Goal: Transaction & Acquisition: Obtain resource

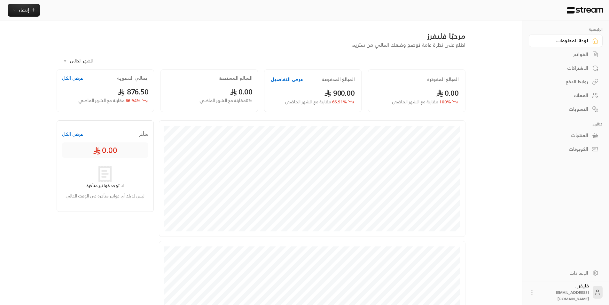
drag, startPoint x: 585, startPoint y: 54, endPoint x: 574, endPoint y: 61, distance: 12.6
click at [585, 53] on div "الفواتير" at bounding box center [562, 54] width 51 height 6
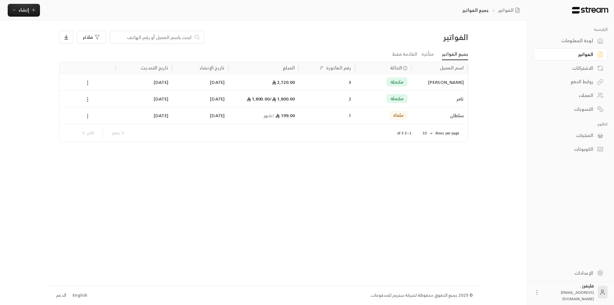
click at [514, 113] on div "الرئيسية لوحة المعلومات الفواتير الاشتراكات روابط الدفع العملاء التسويات كتالوج…" at bounding box center [307, 152] width 517 height 305
click at [325, 100] on div "2" at bounding box center [327, 99] width 49 height 16
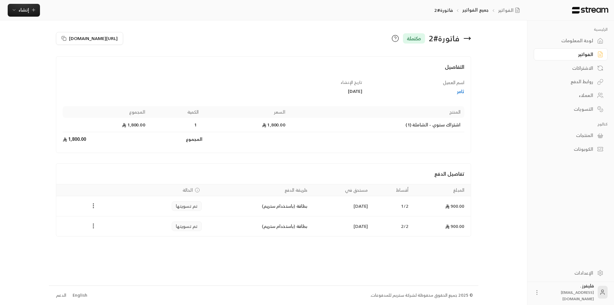
click at [95, 224] on icon "Payments" at bounding box center [93, 226] width 6 height 6
click at [110, 241] on li "تحميل الفاتورة" at bounding box center [109, 243] width 33 height 12
